Goal: Find specific page/section: Find specific page/section

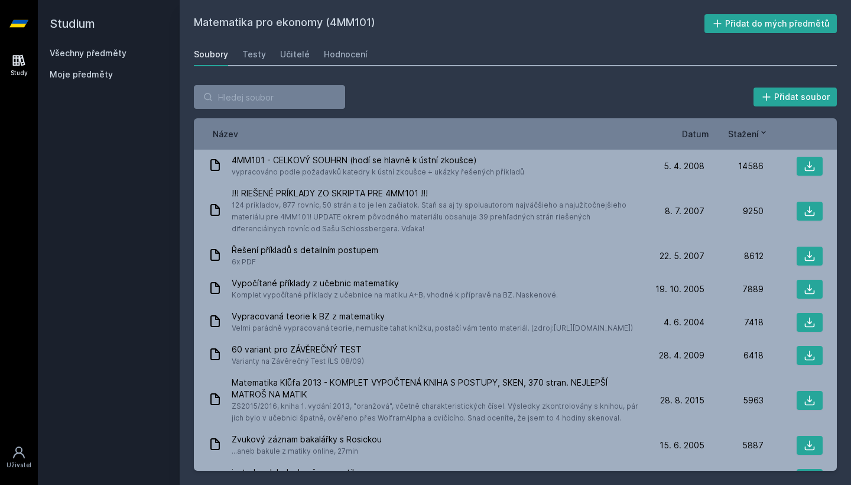
click at [239, 57] on div "Soubory Testy Učitelé Hodnocení" at bounding box center [515, 55] width 643 height 24
click at [257, 53] on div "Testy" at bounding box center [254, 54] width 24 height 12
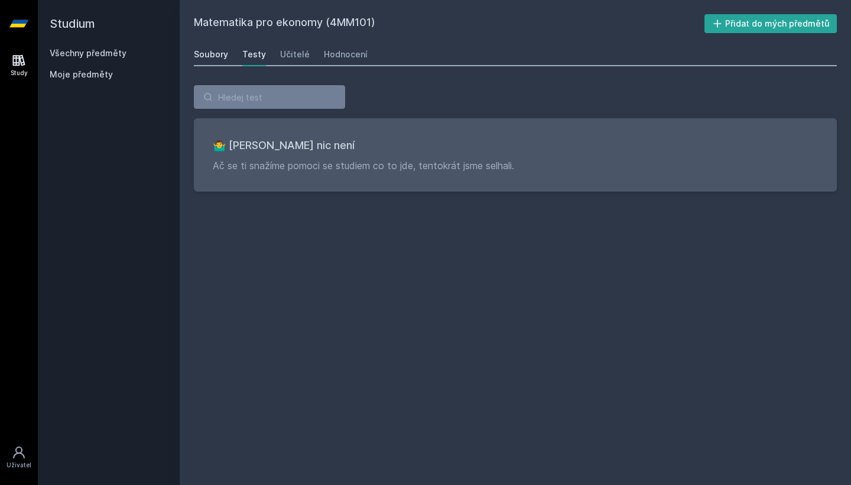
click at [227, 48] on div "Soubory" at bounding box center [211, 54] width 34 height 12
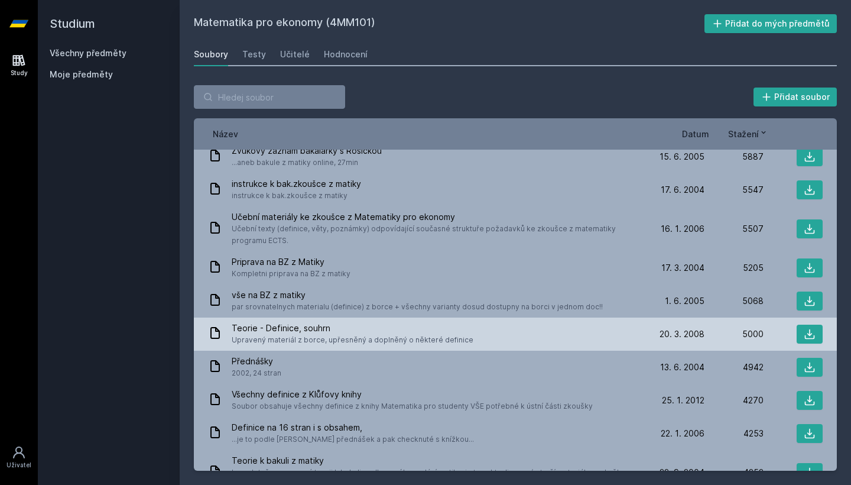
scroll to position [325, 0]
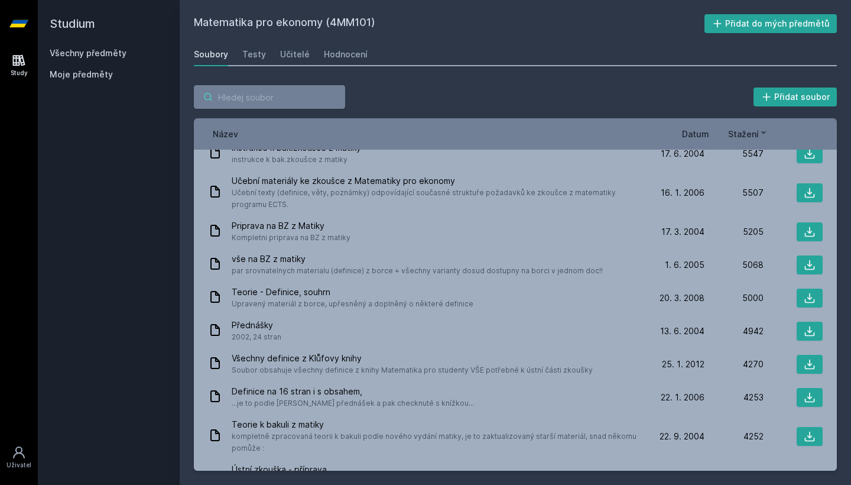
click at [262, 99] on input "search" at bounding box center [269, 97] width 151 height 24
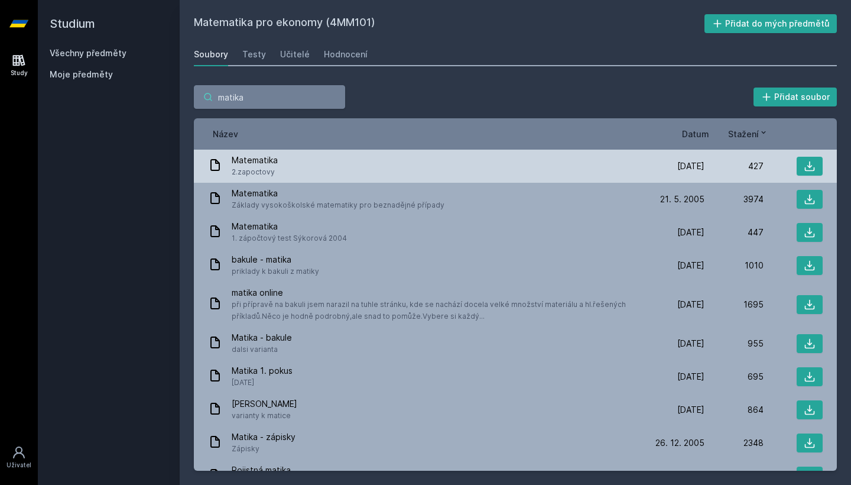
scroll to position [0, 0]
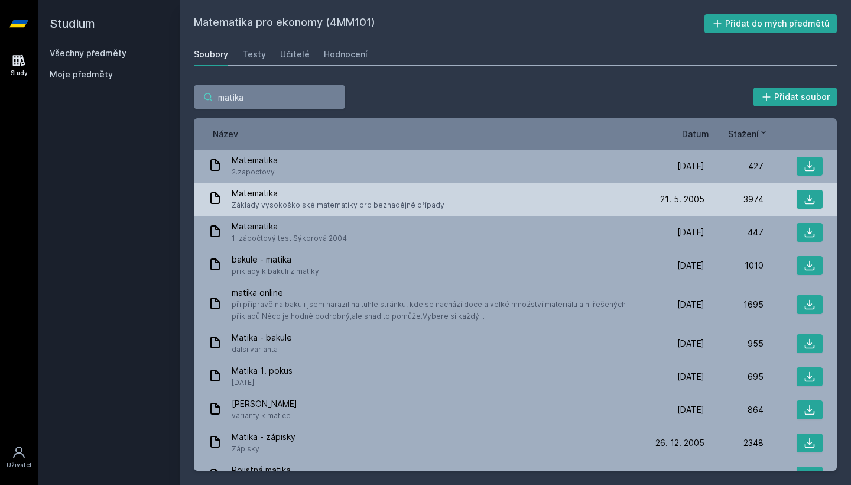
type input "matika"
click at [265, 195] on span "Matematika" at bounding box center [338, 193] width 213 height 12
click at [264, 189] on span "Matematika" at bounding box center [338, 193] width 213 height 12
click at [807, 200] on icon at bounding box center [810, 199] width 12 height 12
